Goal: Task Accomplishment & Management: Manage account settings

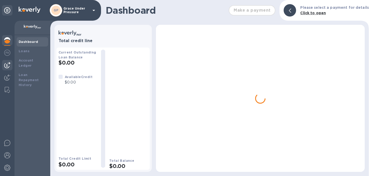
click at [8, 66] on img at bounding box center [7, 65] width 6 height 6
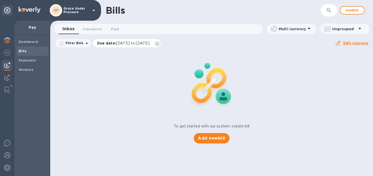
click at [159, 43] on icon at bounding box center [157, 44] width 4 height 4
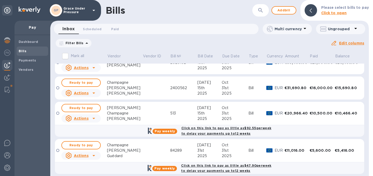
scroll to position [242, 0]
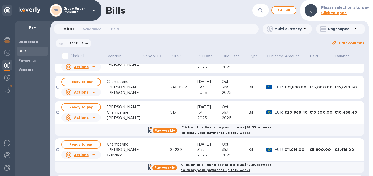
click at [142, 96] on td at bounding box center [155, 87] width 27 height 23
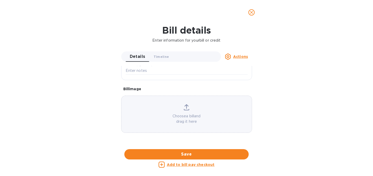
scroll to position [294, 0]
click at [161, 145] on div at bounding box center [186, 149] width 131 height 8
